Goal: Task Accomplishment & Management: Complete application form

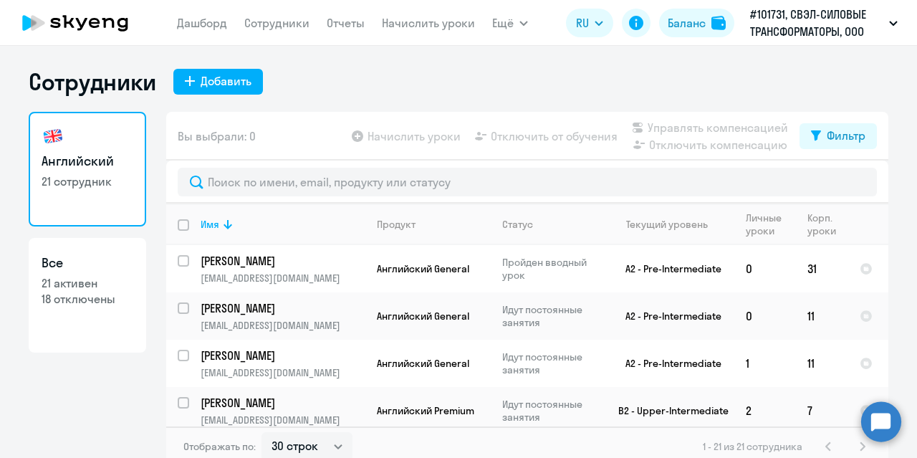
select select "30"
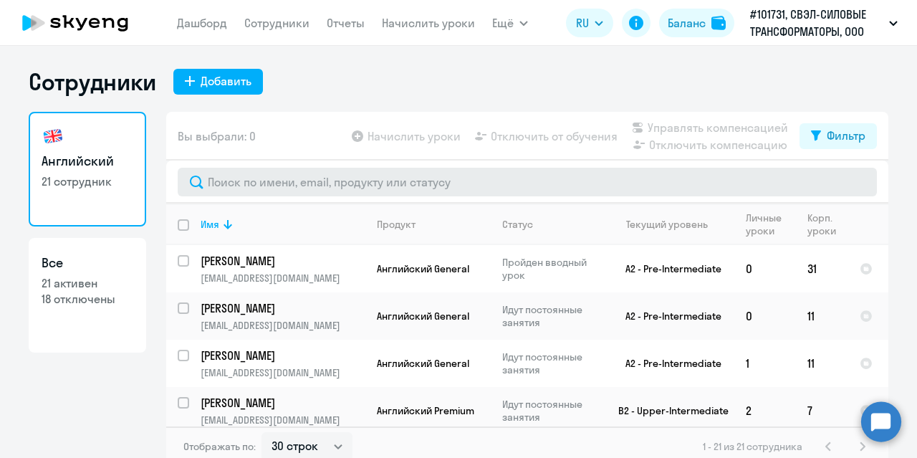
scroll to position [9, 0]
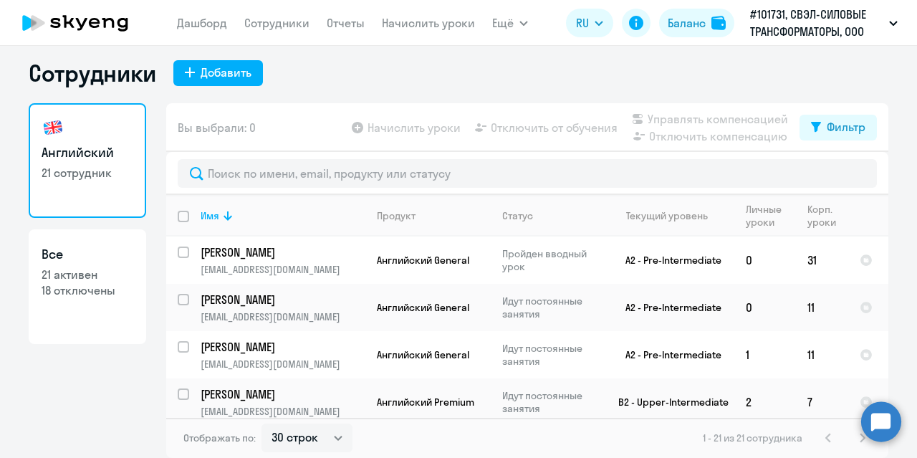
click at [99, 293] on p "18 отключены" at bounding box center [88, 290] width 92 height 16
select select "30"
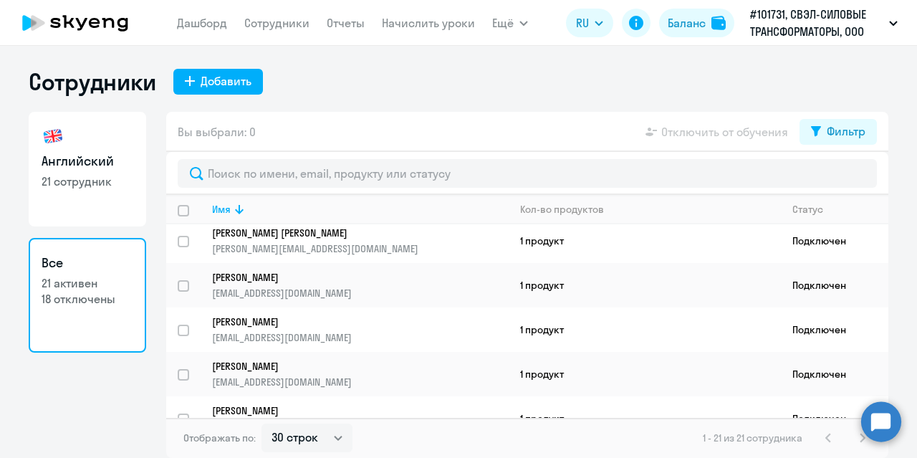
scroll to position [719, 0]
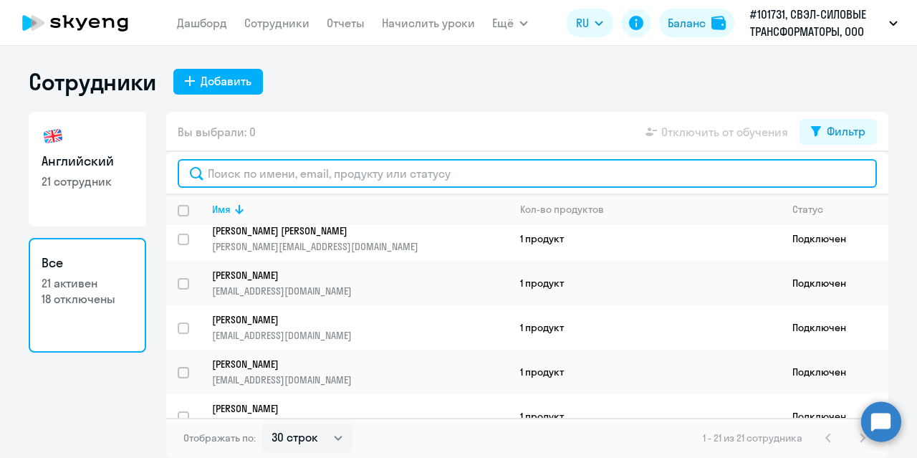
click at [220, 175] on input "text" at bounding box center [527, 173] width 699 height 29
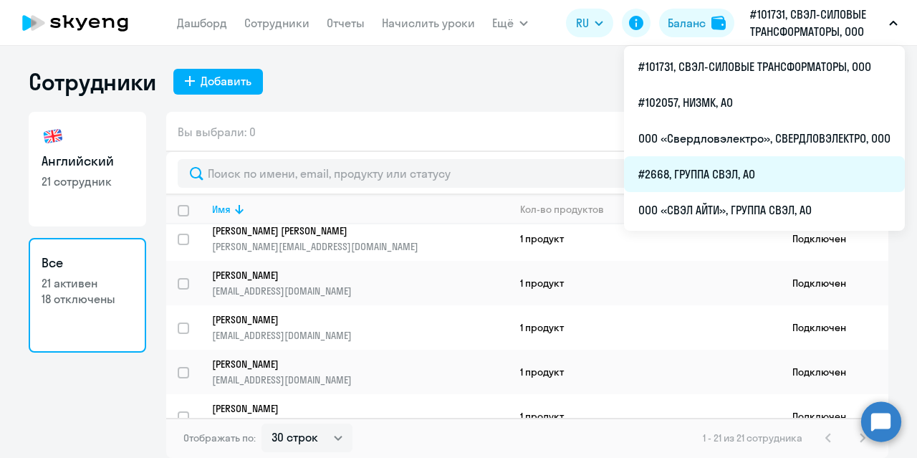
click at [696, 179] on li "#2668, ГРУППА СВЭЛ, АО" at bounding box center [764, 174] width 281 height 36
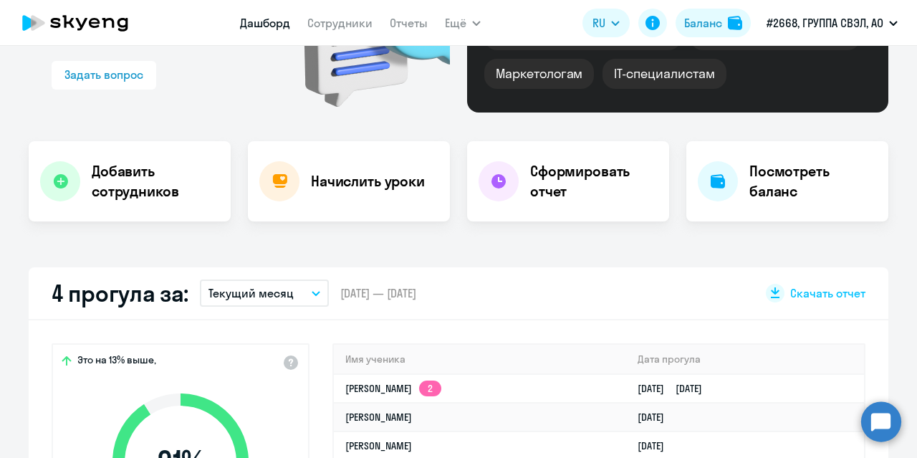
scroll to position [72, 0]
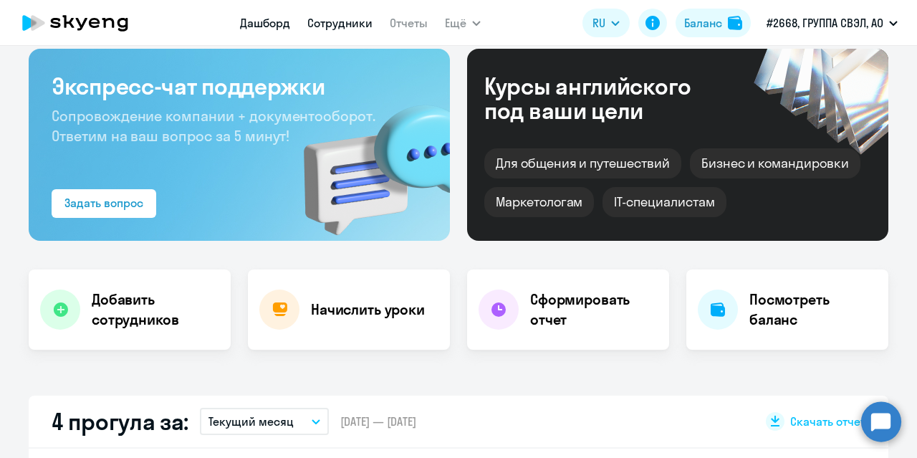
click at [348, 21] on link "Сотрудники" at bounding box center [339, 23] width 65 height 14
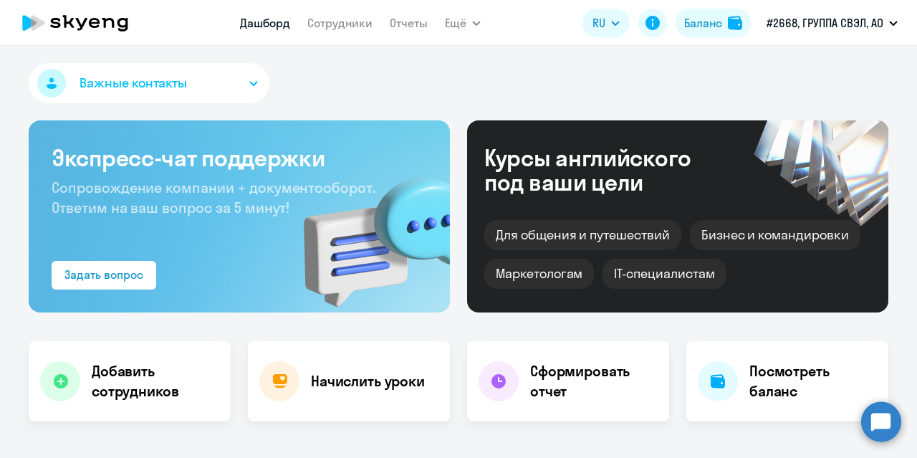
select select "30"
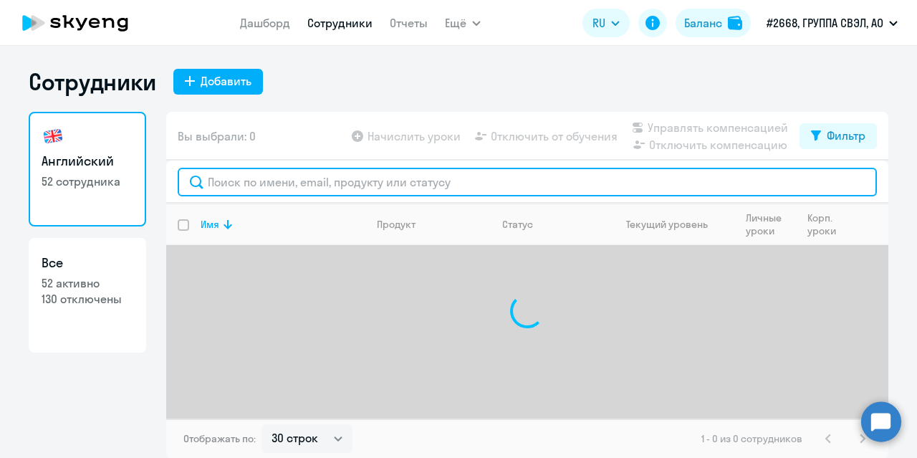
click at [317, 183] on input "text" at bounding box center [527, 182] width 699 height 29
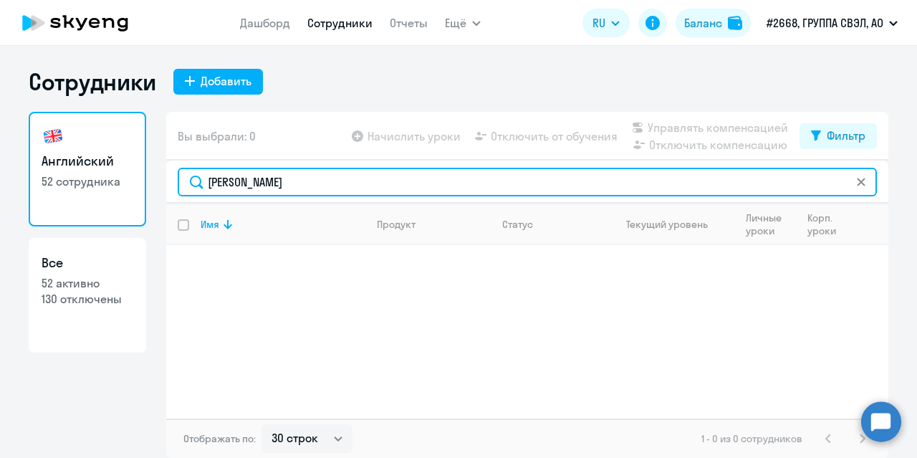
drag, startPoint x: 211, startPoint y: 181, endPoint x: 222, endPoint y: 176, distance: 12.5
click at [211, 181] on input "[PERSON_NAME]" at bounding box center [527, 182] width 699 height 29
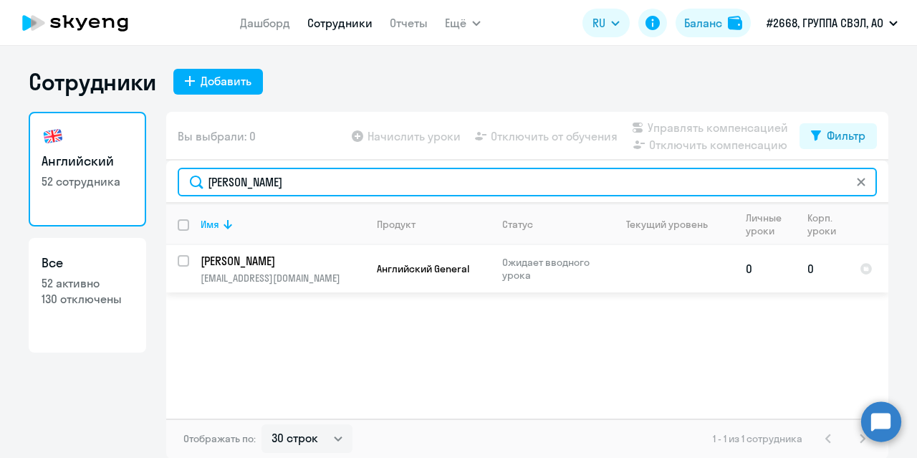
type input "[PERSON_NAME]"
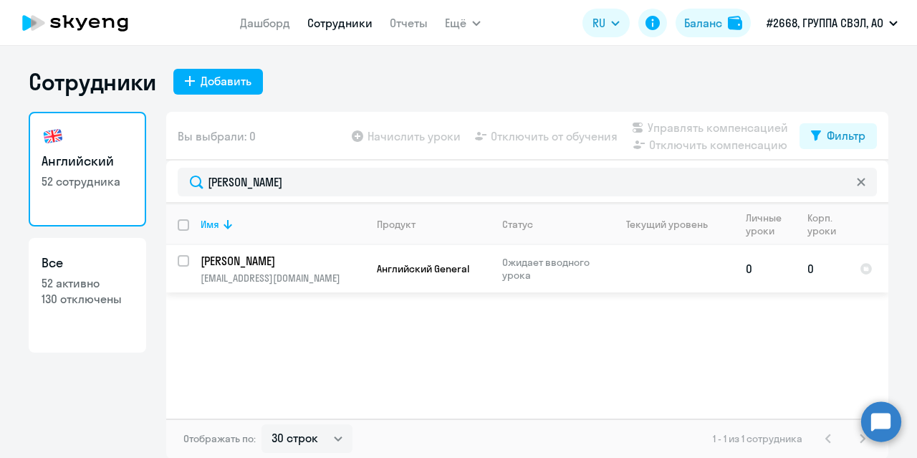
click at [262, 260] on p "[PERSON_NAME]" at bounding box center [282, 261] width 162 height 16
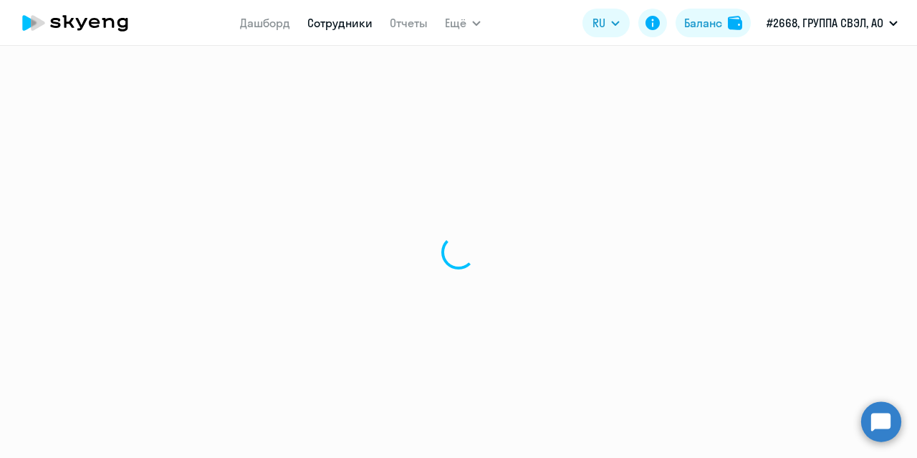
select select "english"
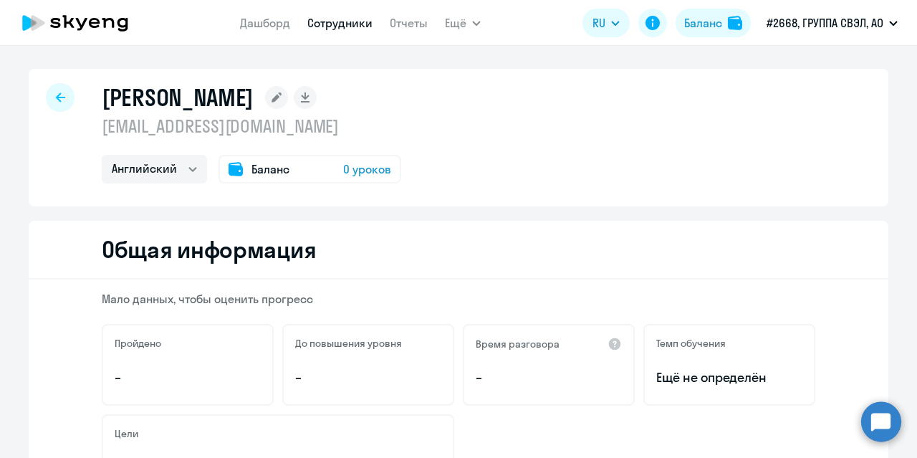
click at [56, 95] on icon at bounding box center [60, 96] width 9 height 9
select select "30"
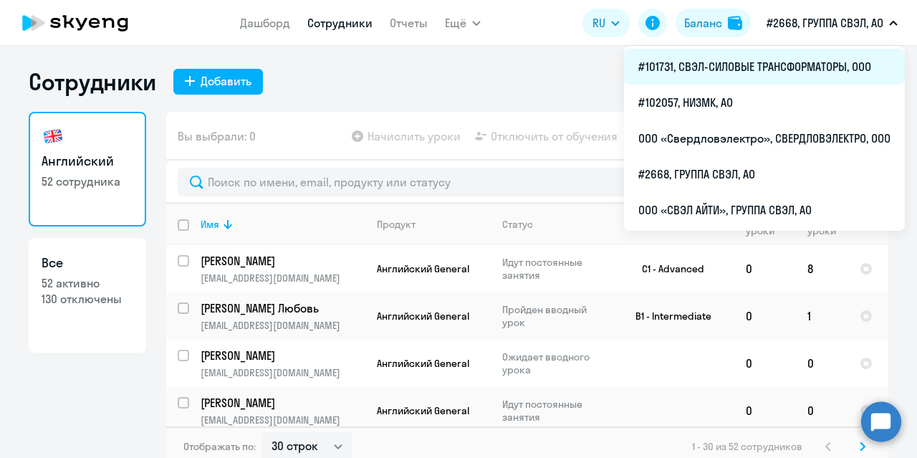
click at [791, 65] on li "#101731, СВЭЛ-СИЛОВЫЕ ТРАНСФОРМАТОРЫ, ООО" at bounding box center [764, 67] width 281 height 36
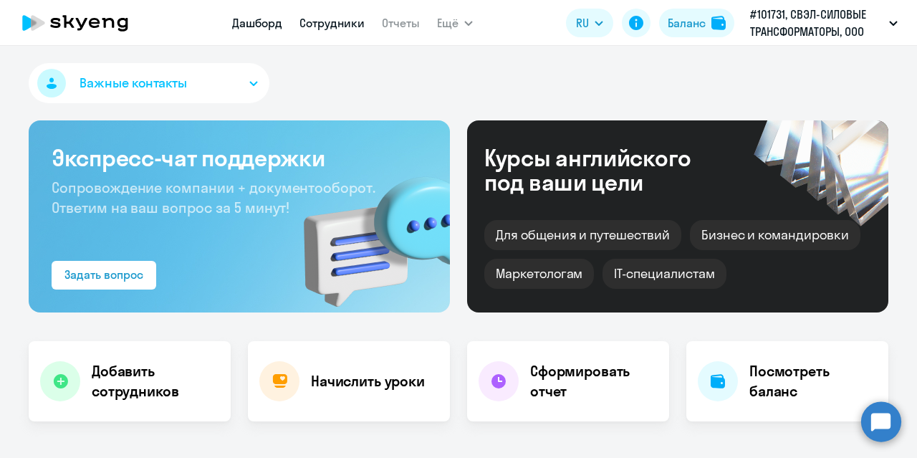
click at [328, 25] on link "Сотрудники" at bounding box center [332, 23] width 65 height 14
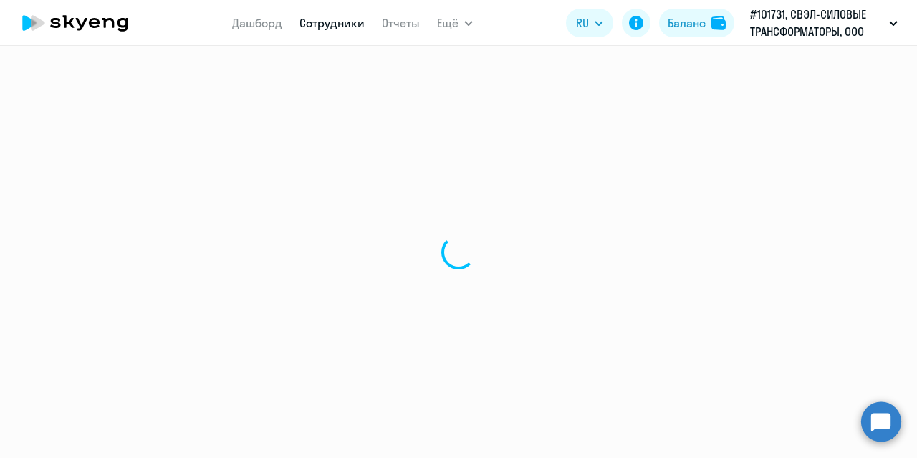
select select "30"
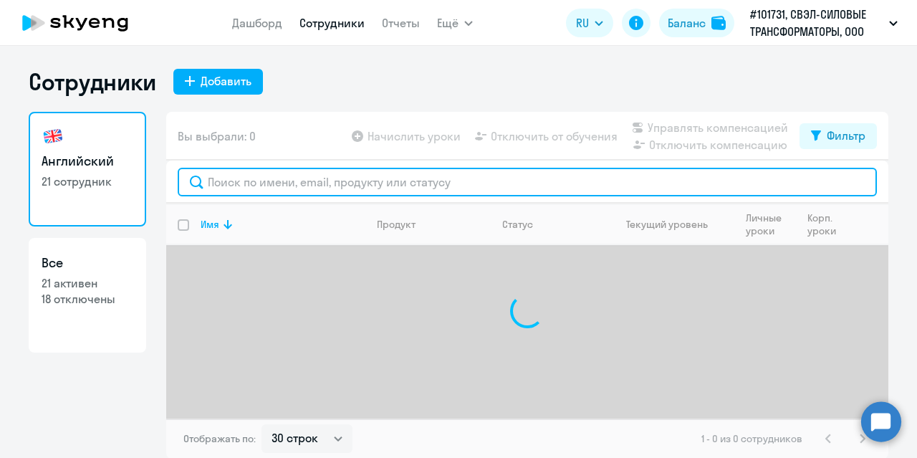
click at [265, 184] on input "text" at bounding box center [527, 182] width 699 height 29
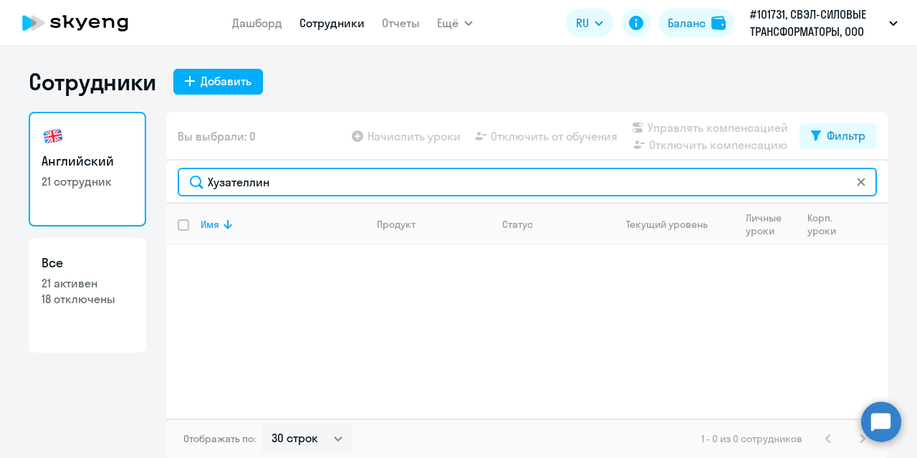
click at [241, 183] on input "Хузателлин" at bounding box center [527, 182] width 699 height 29
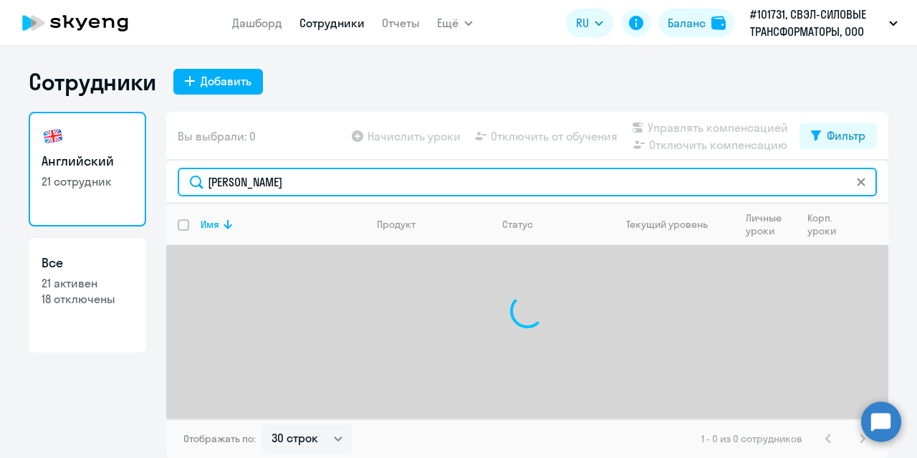
type input "[PERSON_NAME]"
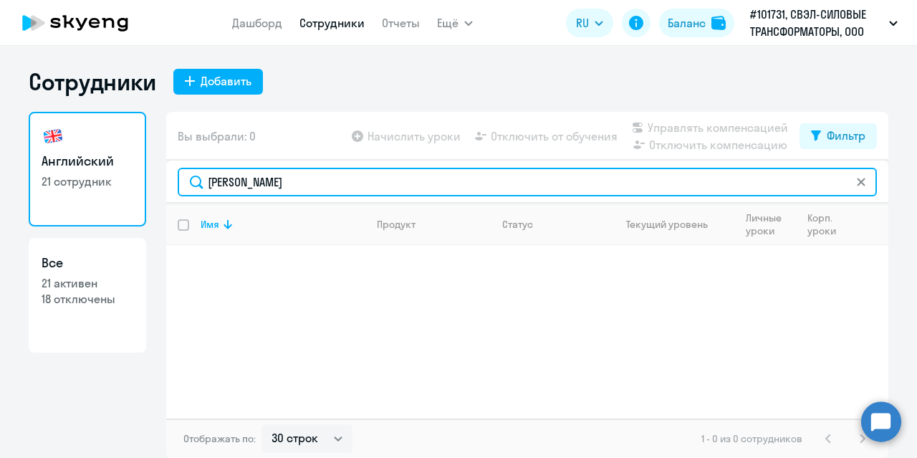
drag, startPoint x: 284, startPoint y: 181, endPoint x: 188, endPoint y: 181, distance: 96.7
click at [188, 181] on input "[PERSON_NAME]" at bounding box center [527, 182] width 699 height 29
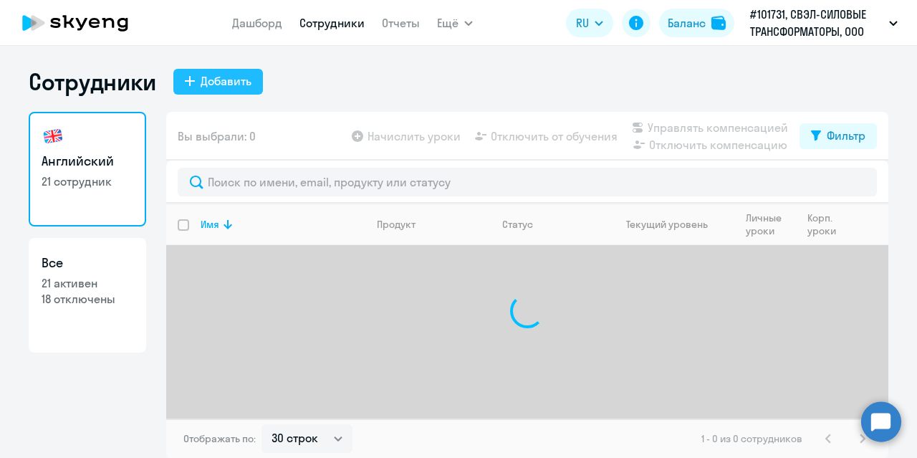
click at [212, 75] on div "Добавить" at bounding box center [226, 80] width 51 height 17
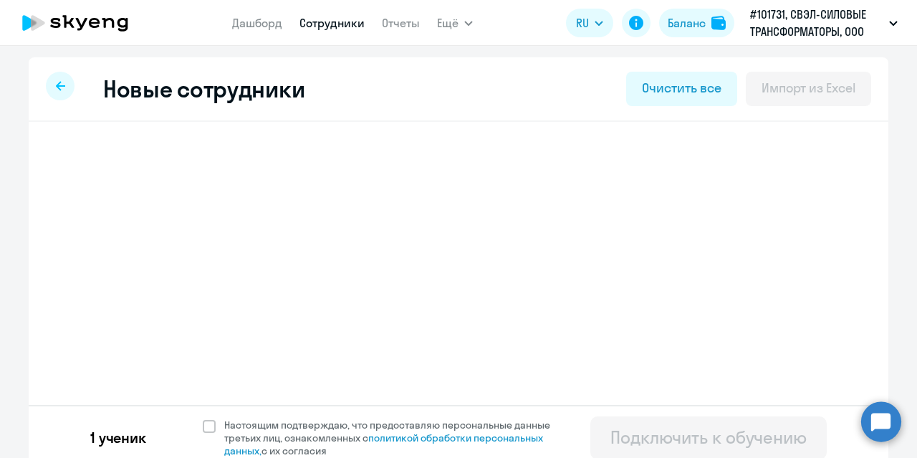
select select "english_adult_not_native_speaker"
select select "5"
click at [215, 160] on h3 "[PERSON_NAME]" at bounding box center [158, 161] width 113 height 23
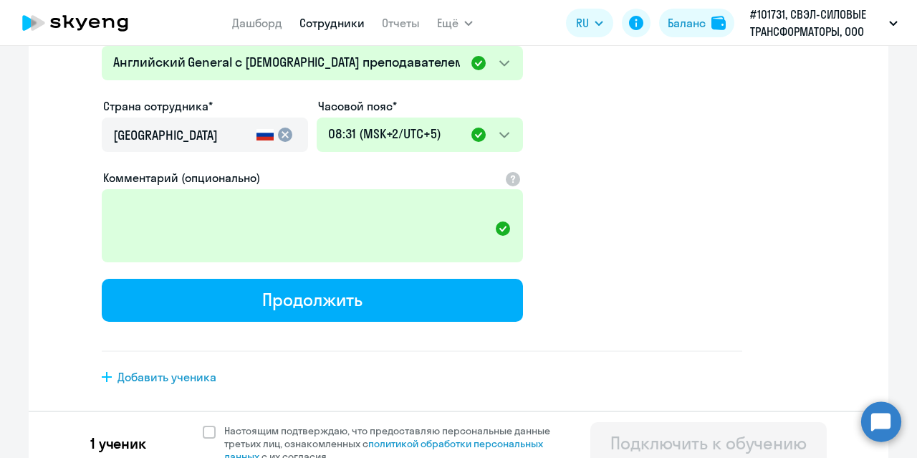
scroll to position [403, 0]
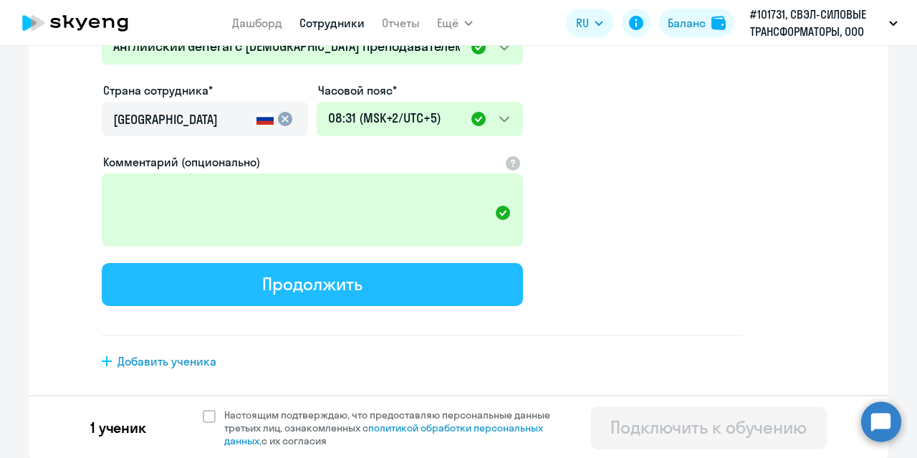
click at [297, 277] on div "Продолжить" at bounding box center [312, 283] width 100 height 23
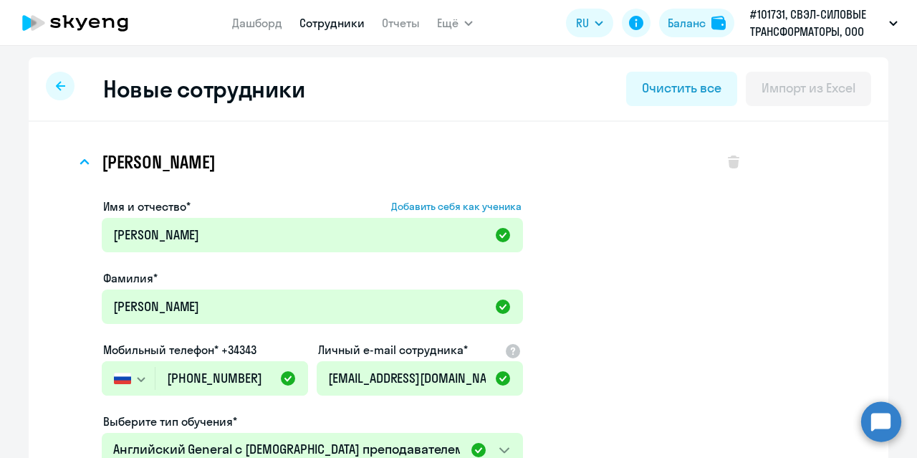
select select "english_adult_not_native_speaker"
select select "5"
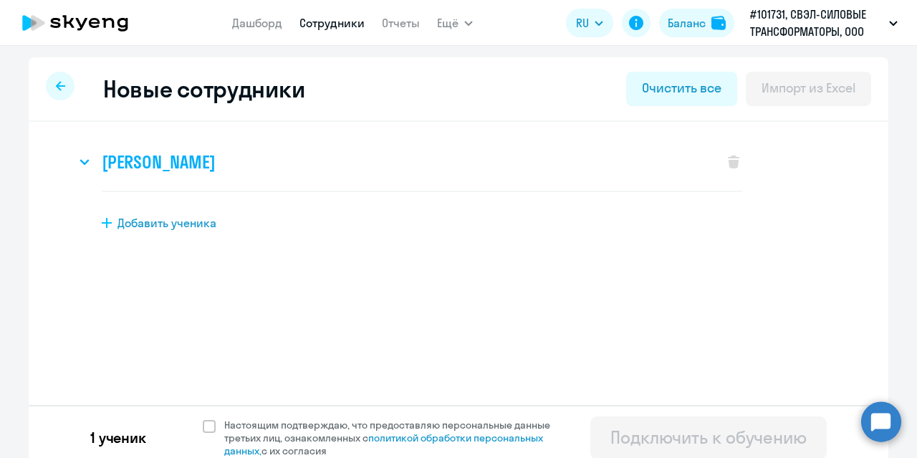
click at [215, 168] on h3 "[PERSON_NAME]" at bounding box center [158, 161] width 113 height 23
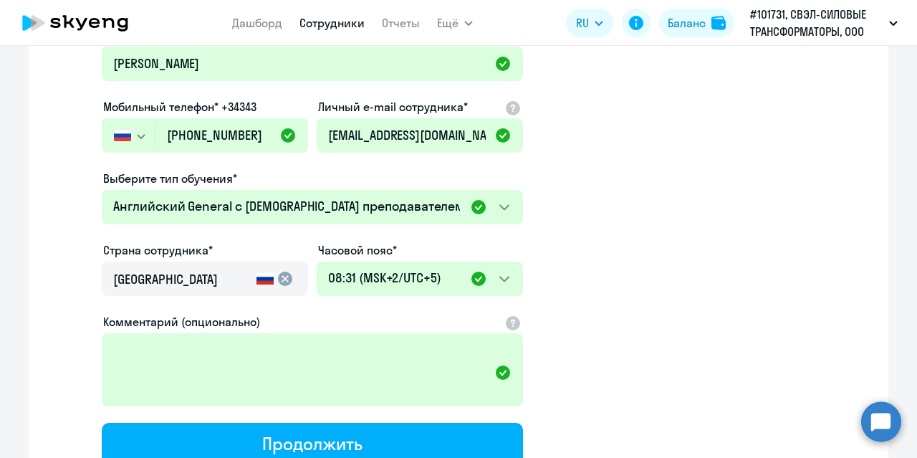
scroll to position [403, 0]
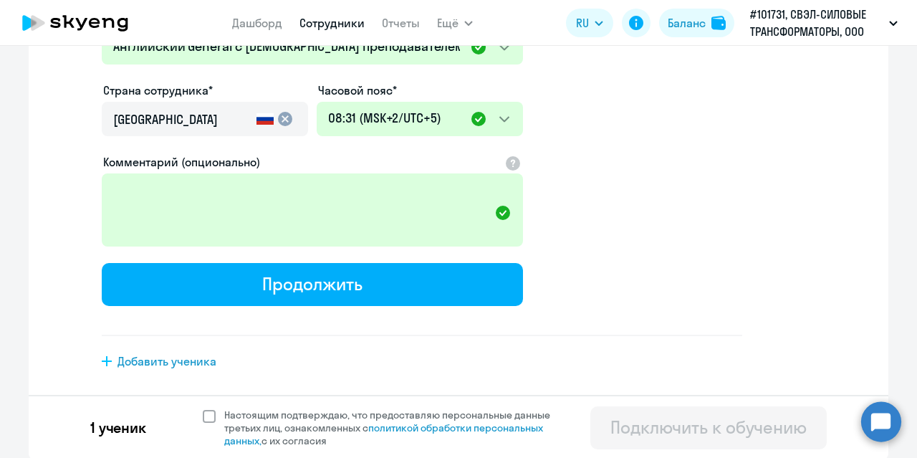
click at [203, 412] on span at bounding box center [209, 416] width 13 height 13
click at [202, 408] on input "Настоящим подтверждаю, что предоставляю персональные данные третьих лиц, ознако…" at bounding box center [202, 408] width 1 height 1
checkbox input "true"
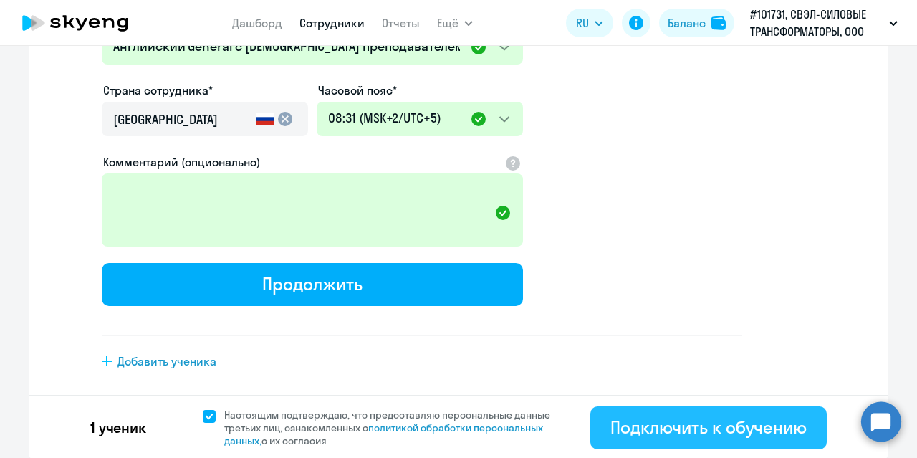
click at [695, 433] on div "Подключить к обучению" at bounding box center [708, 427] width 196 height 23
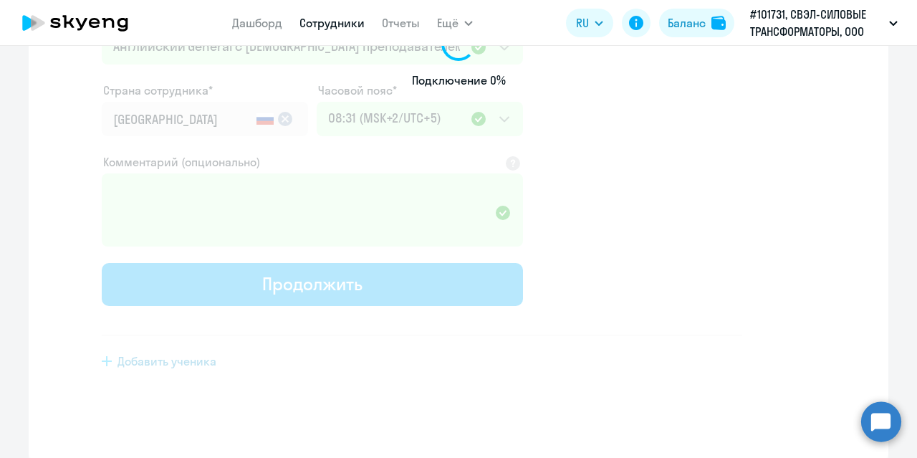
select select "english_adult_not_native_speaker"
select select "5"
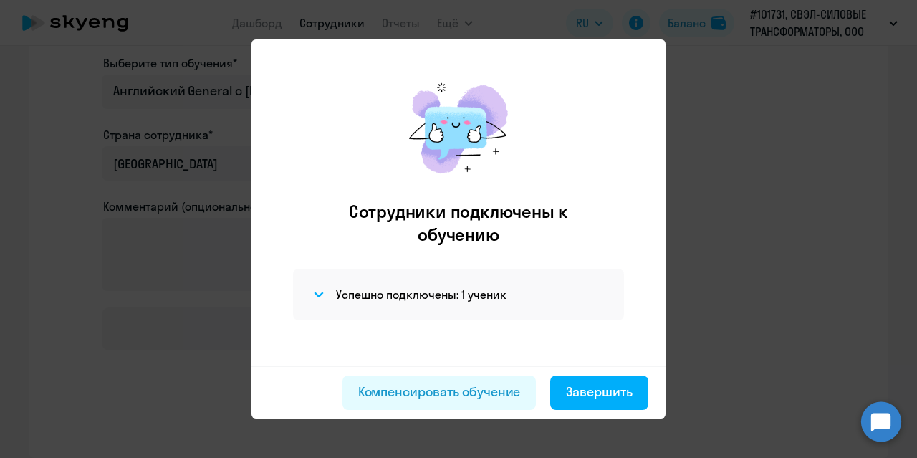
scroll to position [292, 0]
click at [598, 388] on div "Завершить" at bounding box center [599, 392] width 67 height 19
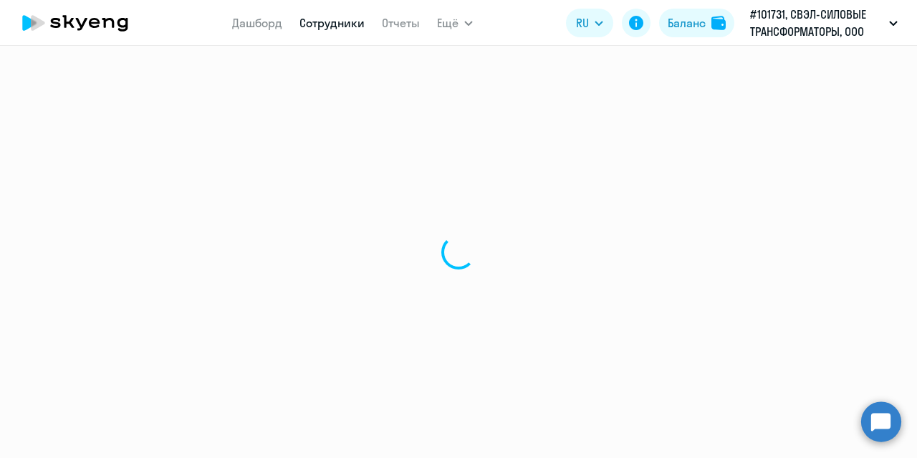
select select "30"
